Goal: Task Accomplishment & Management: Manage account settings

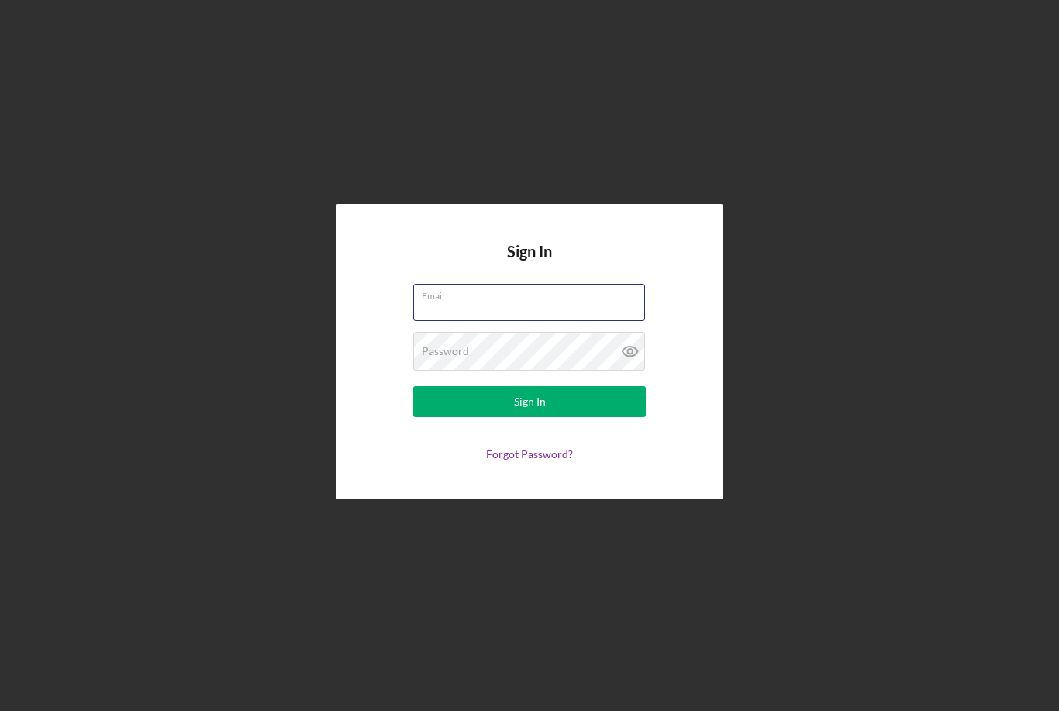
type input "[EMAIL_ADDRESS][DOMAIN_NAME]"
click at [529, 417] on button "Sign In" at bounding box center [529, 401] width 233 height 31
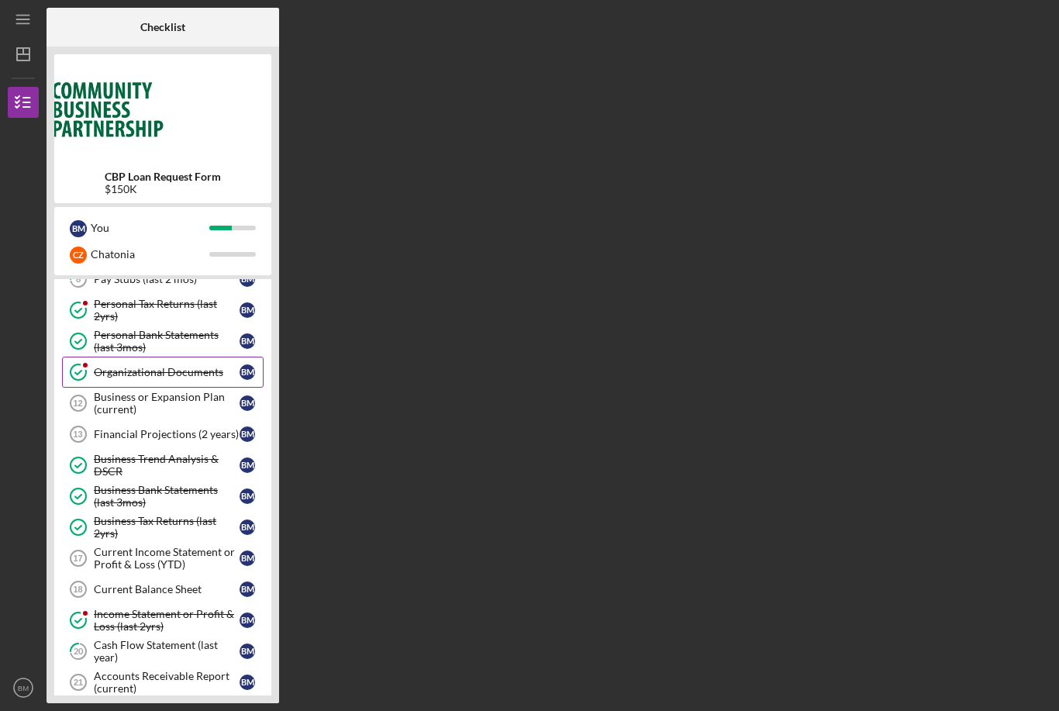
scroll to position [174, 0]
click at [115, 405] on div "Business or Expansion Plan (current)" at bounding box center [167, 404] width 146 height 25
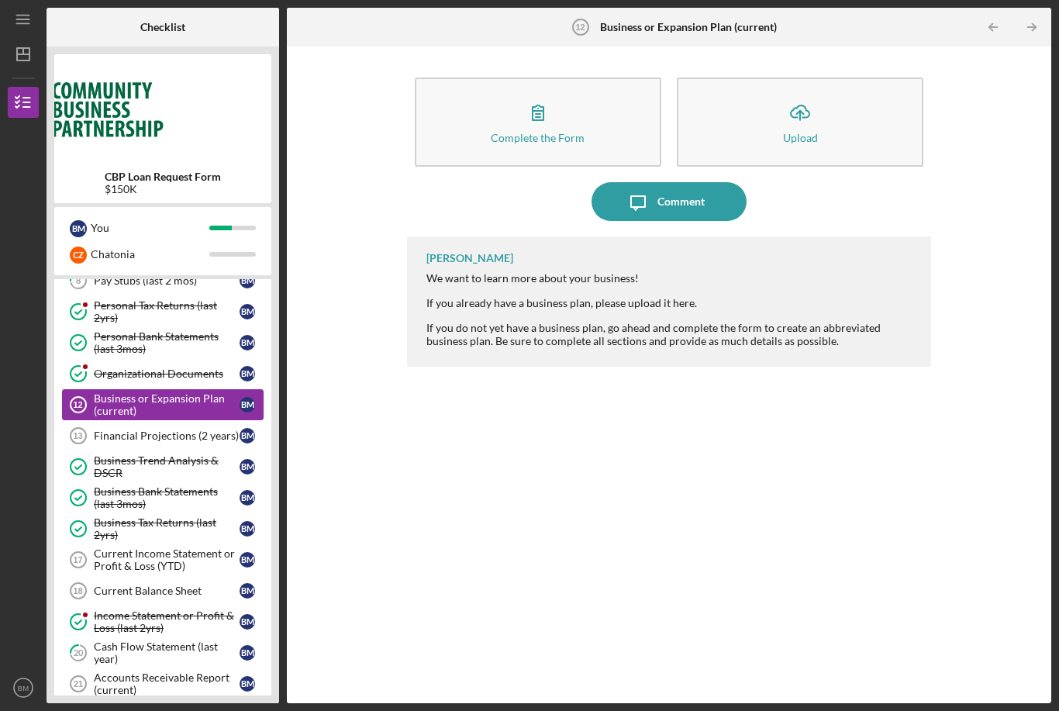
scroll to position [50, 0]
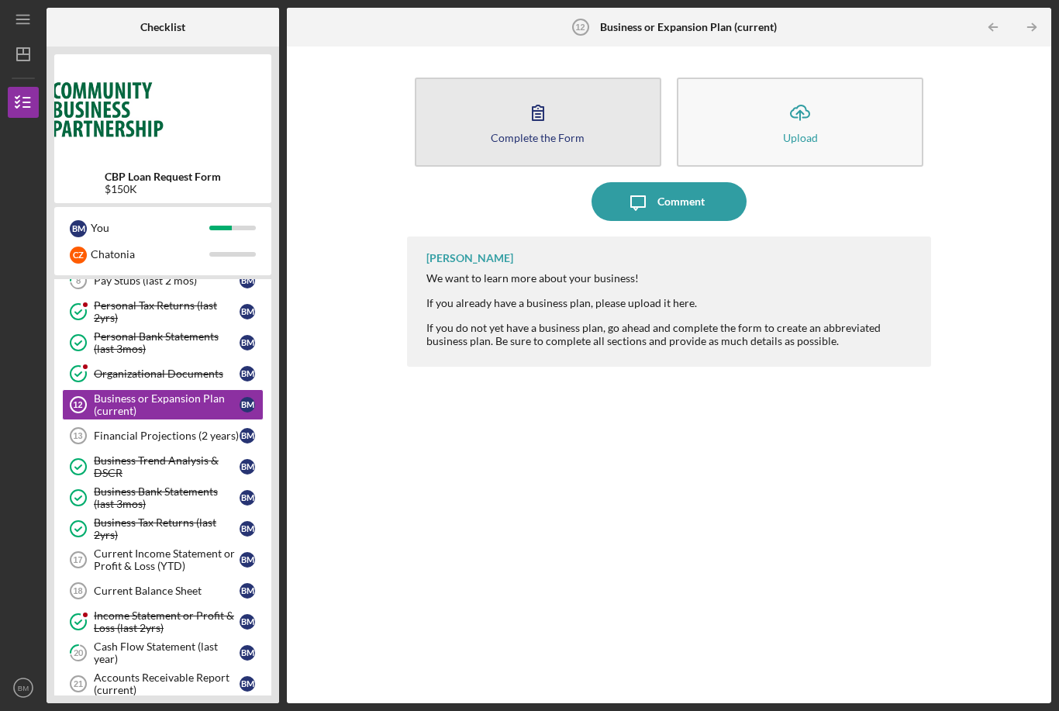
click at [507, 78] on button "Complete the Form Form" at bounding box center [538, 122] width 246 height 89
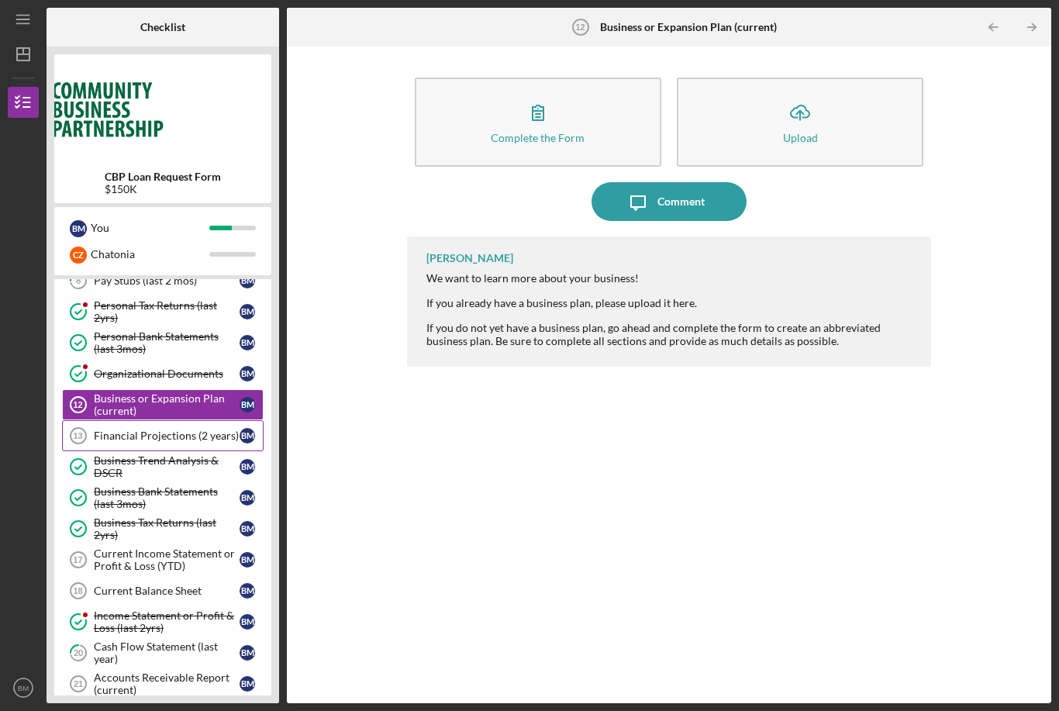
click at [134, 420] on link "Financial Projections (2 years) 13 Financial Projections (2 years) B M" at bounding box center [163, 435] width 202 height 31
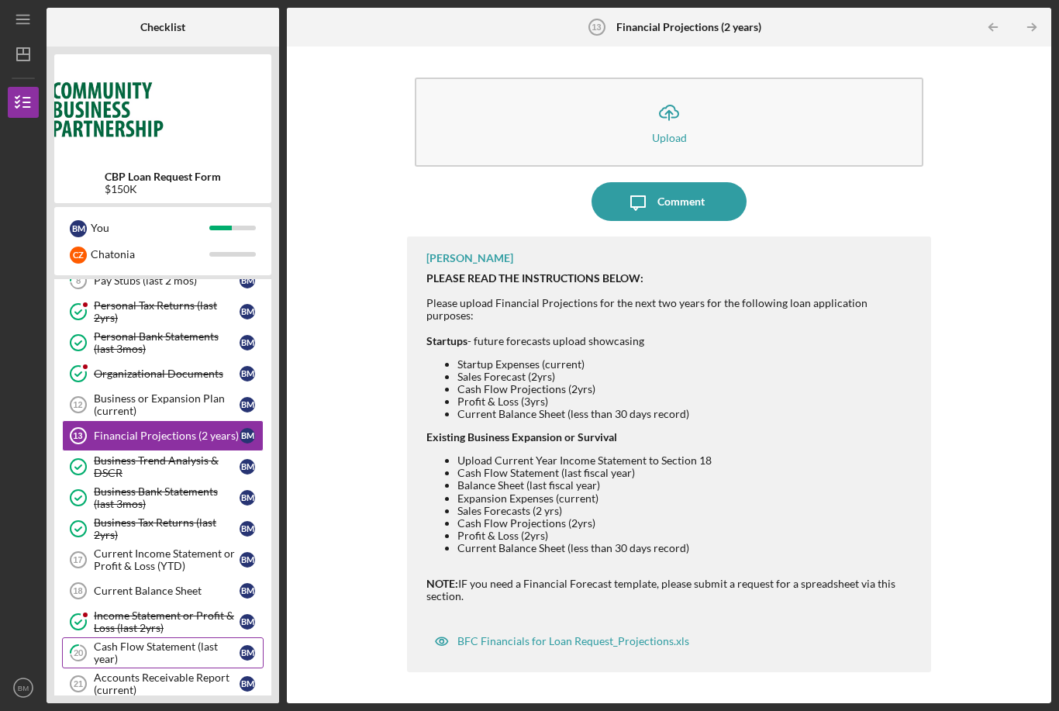
click at [119, 640] on div "Cash Flow Statement (last year)" at bounding box center [167, 652] width 146 height 25
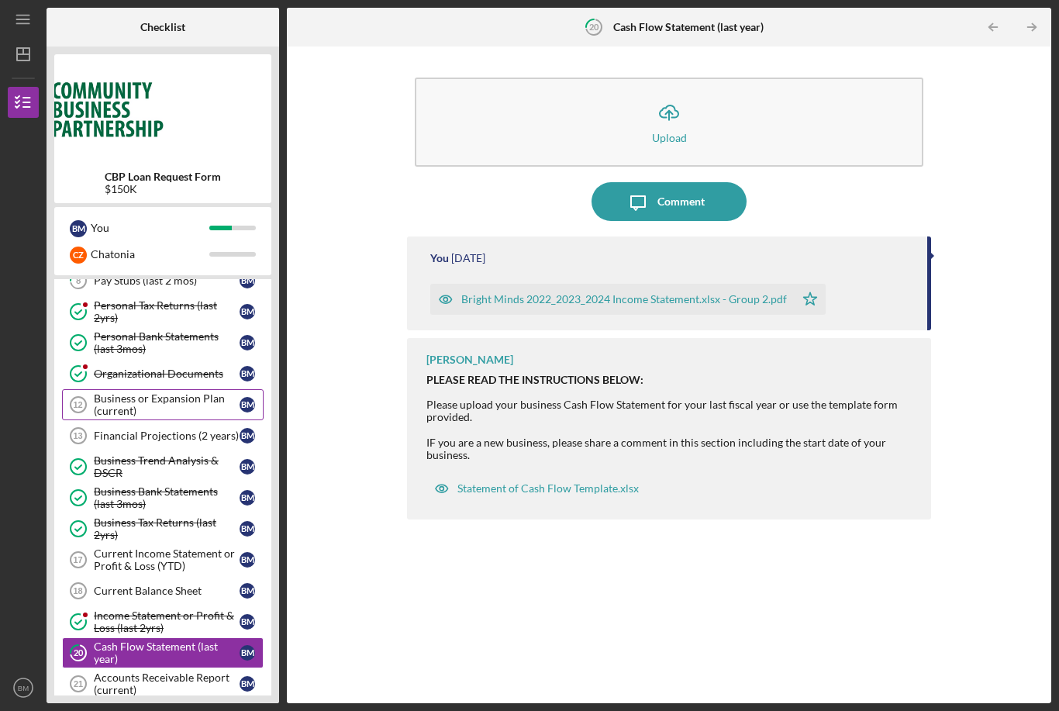
click at [145, 392] on div "Business or Expansion Plan (current)" at bounding box center [167, 404] width 146 height 25
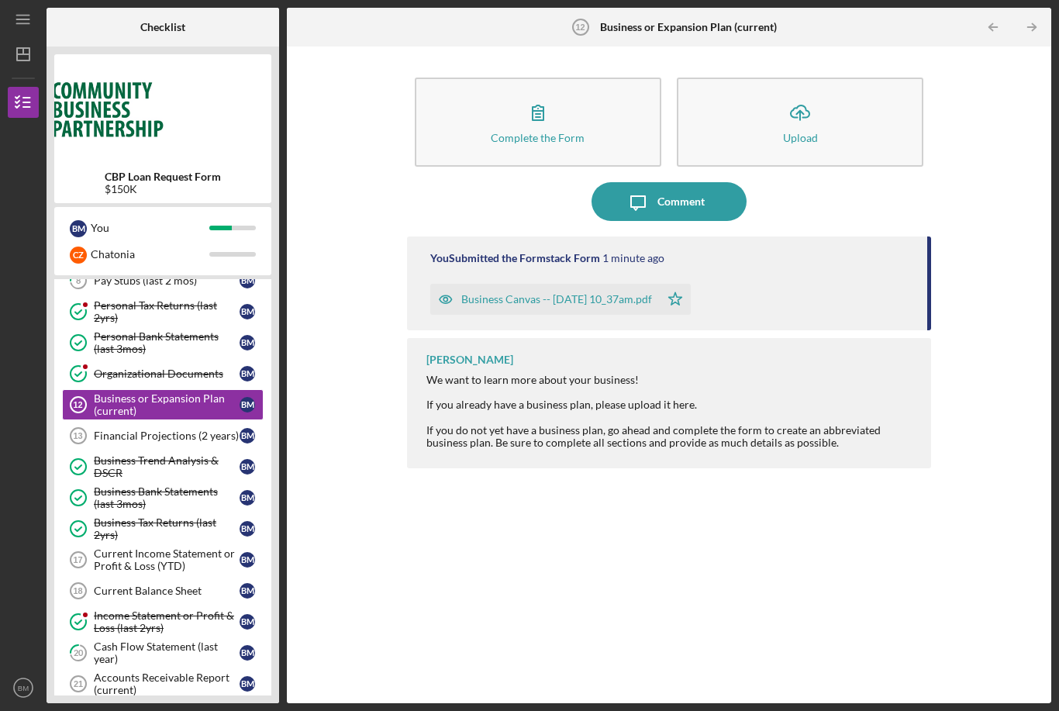
click at [486, 293] on div "Business Canvas -- [DATE] 10_37am.pdf" at bounding box center [556, 299] width 191 height 12
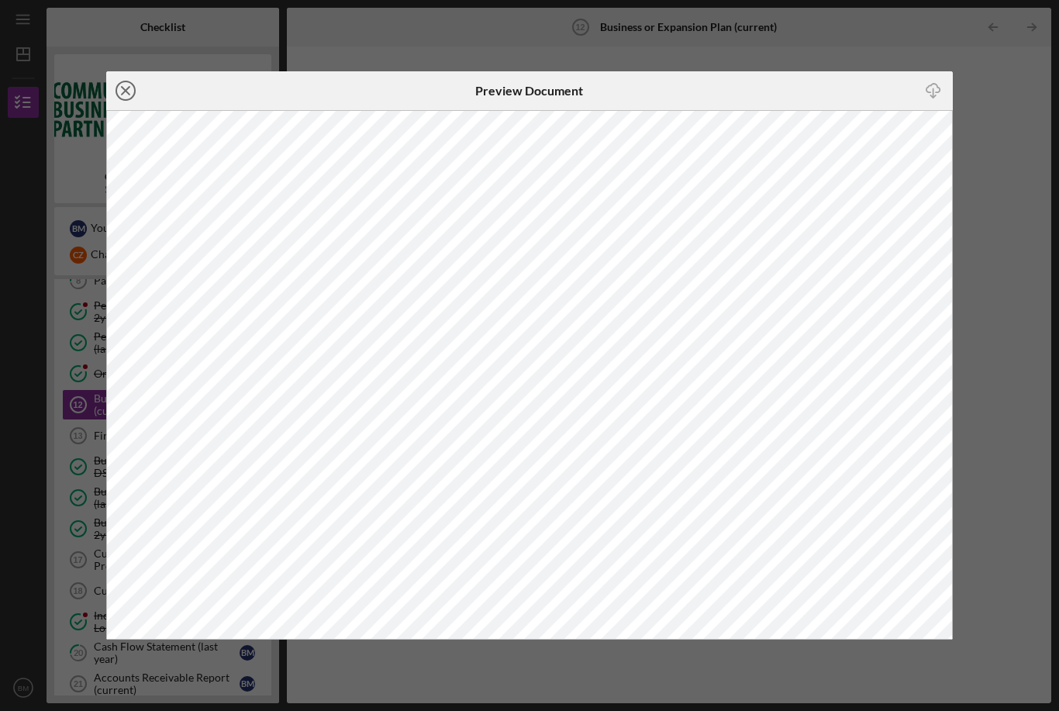
click at [122, 93] on line at bounding box center [126, 91] width 8 height 8
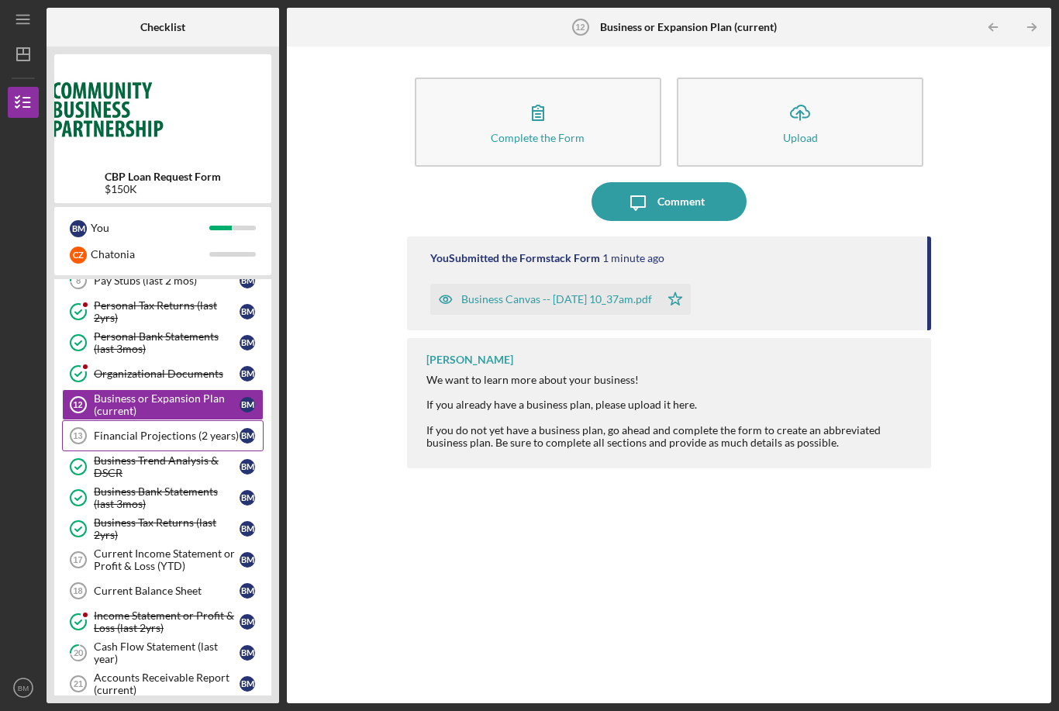
click at [142, 420] on link "Financial Projections (2 years) 13 Financial Projections (2 years) B M" at bounding box center [163, 435] width 202 height 31
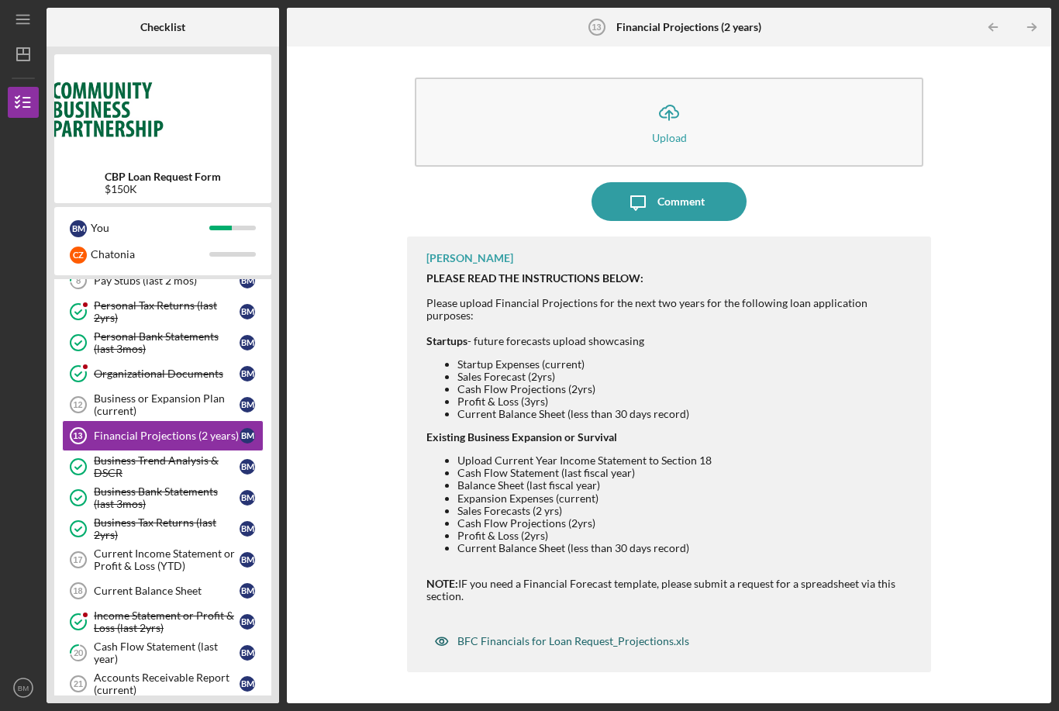
click at [555, 635] on div "BFC Financials for Loan Request_Projections.xls" at bounding box center [573, 641] width 232 height 12
click at [558, 635] on div "BFC Financials for Loan Request_Projections.xls" at bounding box center [573, 641] width 232 height 12
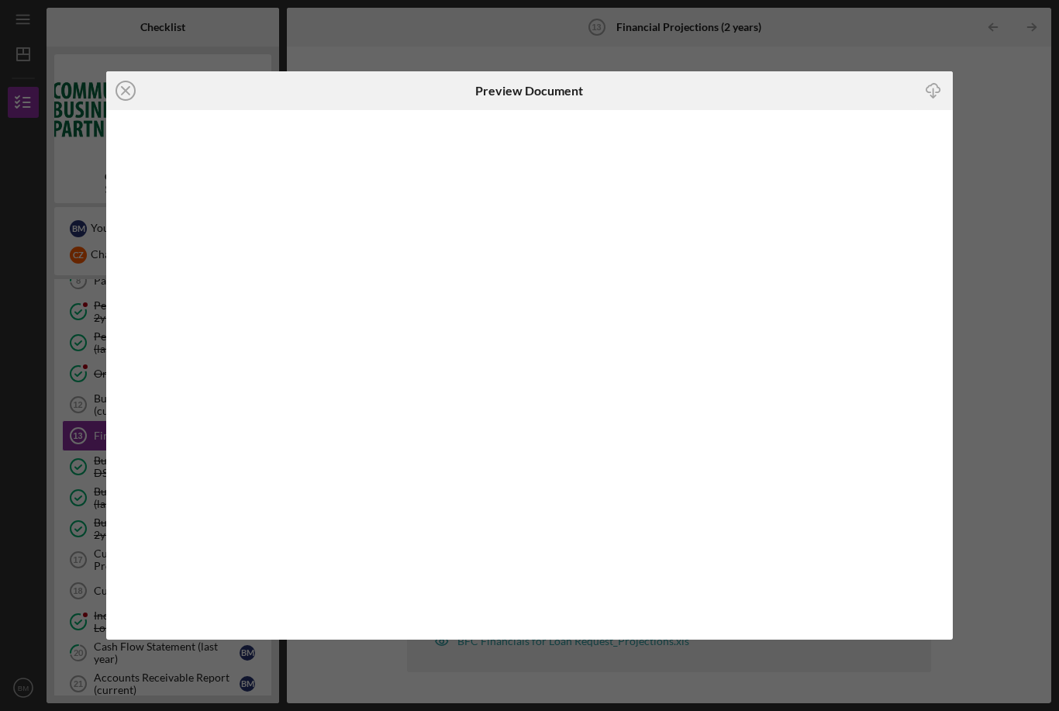
click at [123, 89] on line at bounding box center [126, 91] width 8 height 8
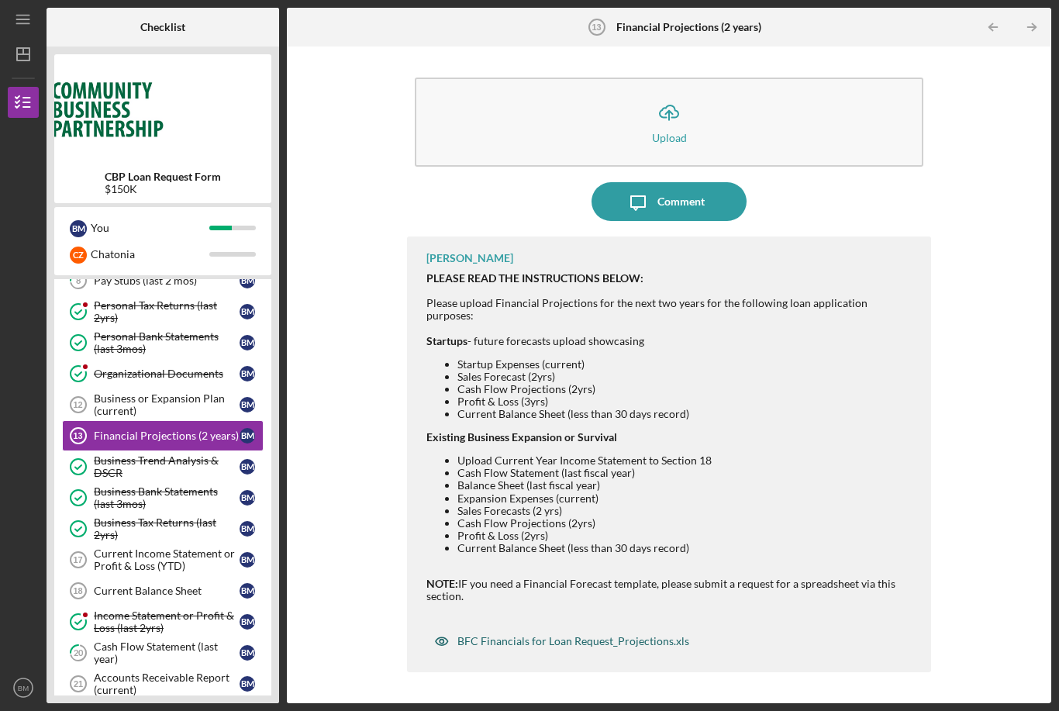
click at [573, 635] on div "BFC Financials for Loan Request_Projections.xls" at bounding box center [573, 641] width 232 height 12
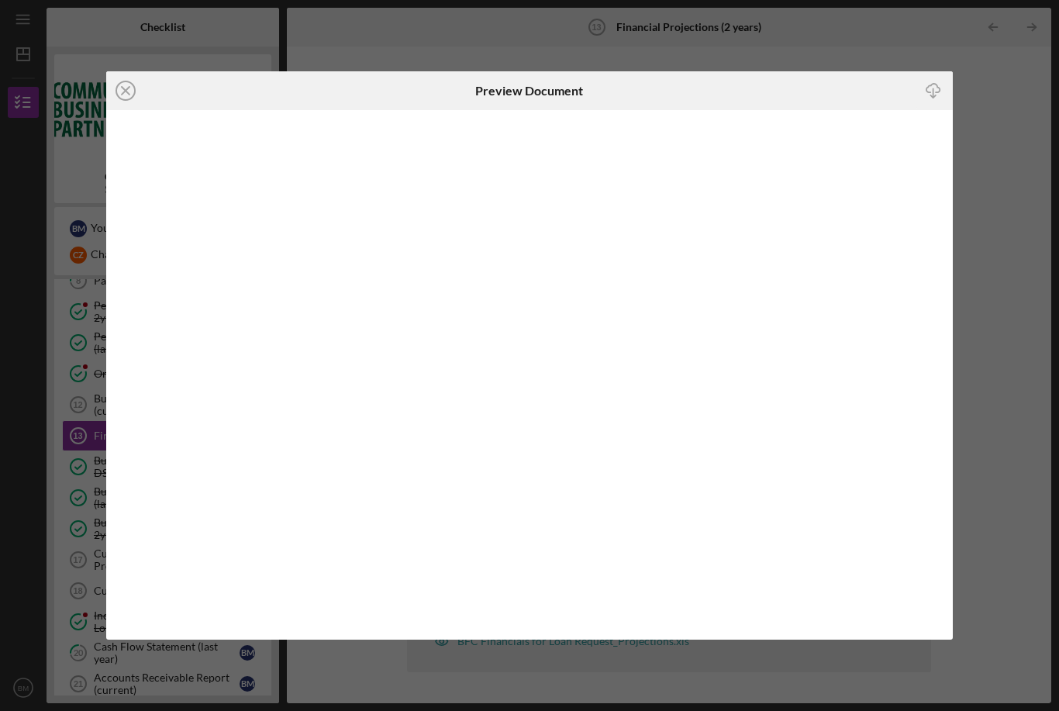
click at [932, 90] on icon "Icon/Download" at bounding box center [933, 90] width 35 height 35
